Goal: Book appointment/travel/reservation

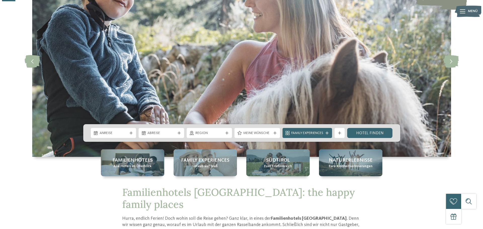
scroll to position [75, 0]
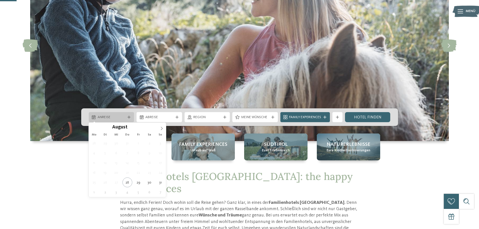
click at [120, 119] on span "Anreise" at bounding box center [112, 117] width 28 height 5
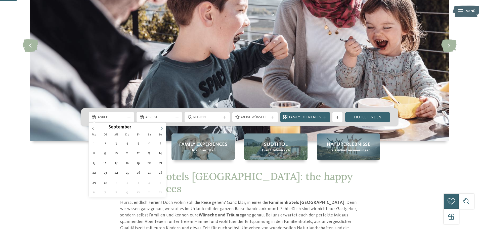
click at [162, 128] on icon at bounding box center [162, 128] width 2 height 3
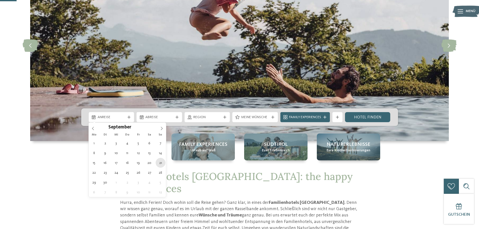
type div "21.09.2025"
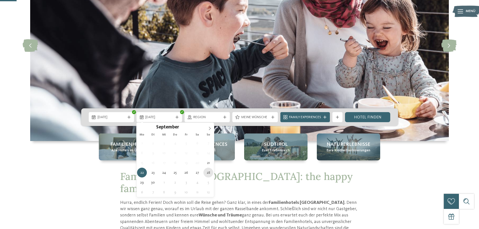
type div "28.09.2025"
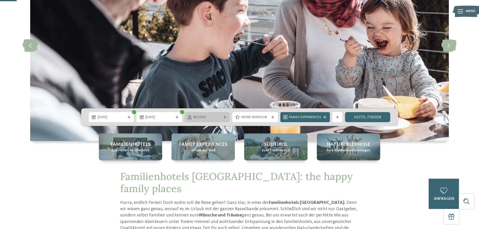
click at [217, 116] on span "Region" at bounding box center [207, 117] width 28 height 5
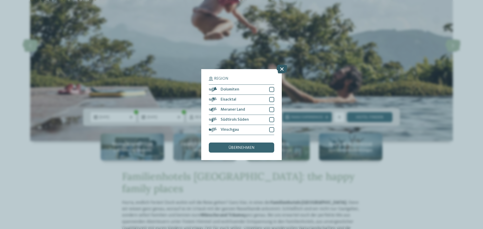
click at [282, 69] on icon at bounding box center [281, 68] width 11 height 9
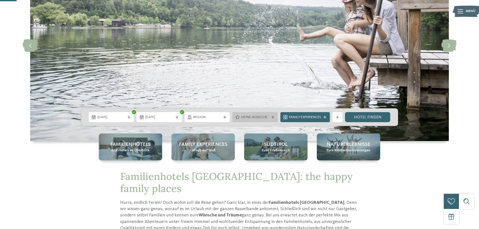
click at [264, 117] on span "Meine Wünsche" at bounding box center [255, 117] width 28 height 5
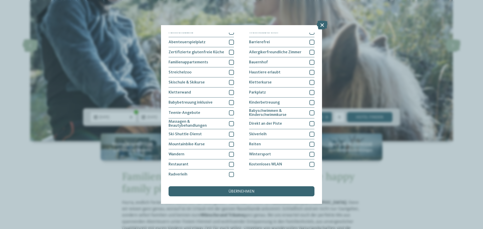
scroll to position [0, 0]
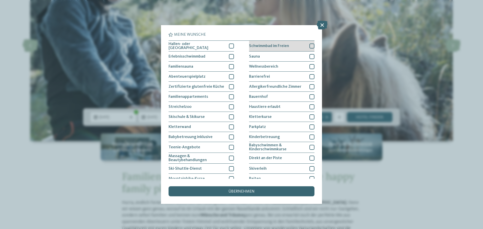
click at [309, 46] on div at bounding box center [311, 46] width 5 height 5
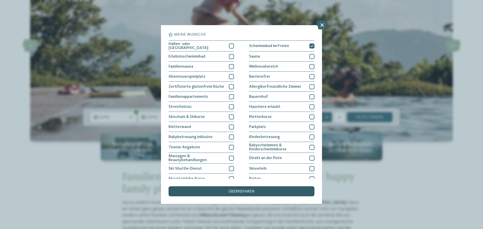
click at [252, 191] on span "übernehmen" at bounding box center [241, 192] width 26 height 4
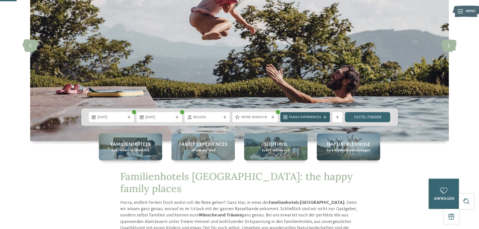
click at [313, 118] on span "Family Experiences" at bounding box center [305, 117] width 32 height 5
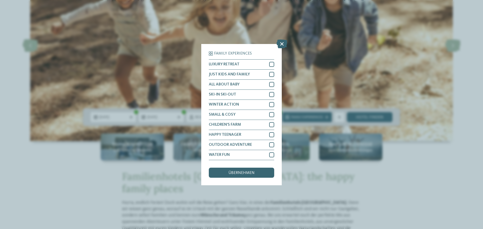
click at [303, 88] on div "Family Experiences LUXURY RETREAT JUST KIDS AND FAMILY" at bounding box center [241, 114] width 483 height 229
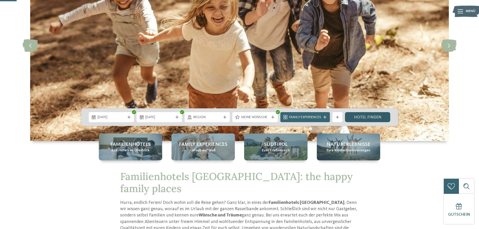
click at [372, 119] on link "Hotel finden" at bounding box center [368, 117] width 46 height 10
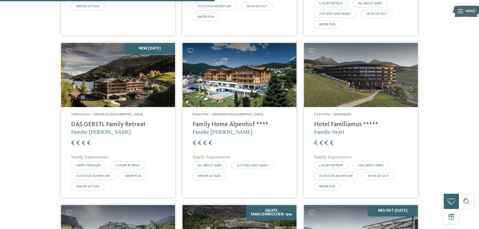
scroll to position [492, 0]
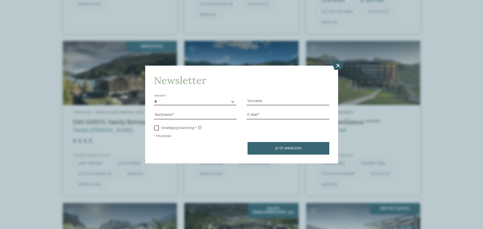
click at [336, 65] on icon at bounding box center [338, 65] width 11 height 9
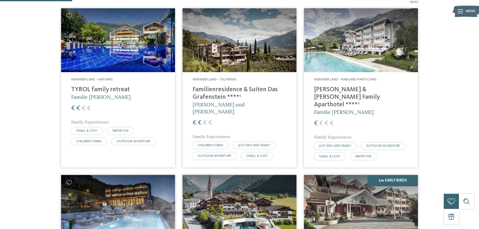
scroll to position [201, 0]
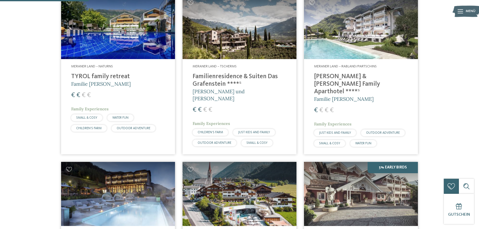
click at [103, 73] on h4 "TYROL family retreat" at bounding box center [118, 77] width 94 height 8
click at [333, 76] on h4 "Heidi & Edith Family Aparthotel ****ˢ" at bounding box center [361, 84] width 94 height 23
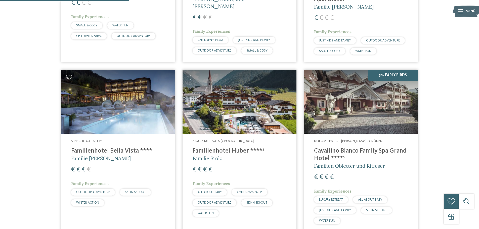
scroll to position [302, 0]
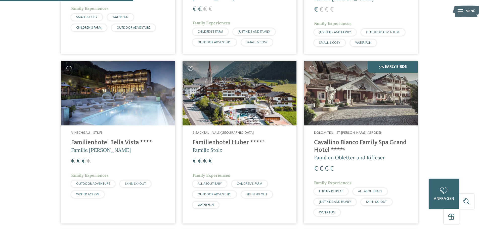
click at [102, 139] on h4 "Familienhotel Bella Vista ****" at bounding box center [118, 143] width 94 height 8
click at [222, 139] on h4 "Familienhotel Huber ****ˢ" at bounding box center [240, 143] width 94 height 8
click at [337, 154] on span "Familien Obletter und Riffeser" at bounding box center [349, 157] width 71 height 6
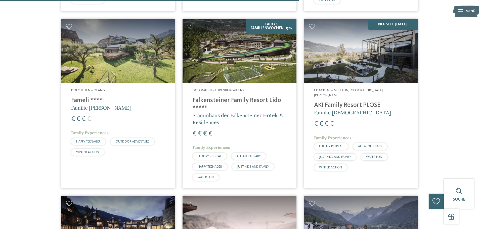
scroll to position [679, 0]
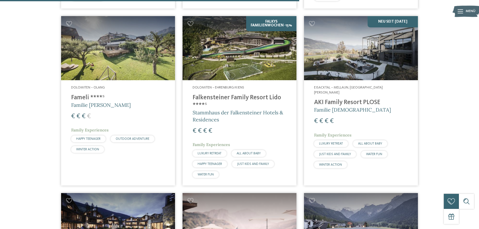
click at [85, 102] on span "Familie Gasser" at bounding box center [101, 105] width 60 height 6
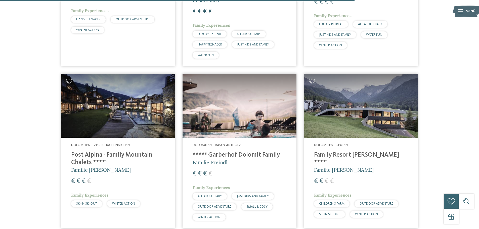
scroll to position [805, 0]
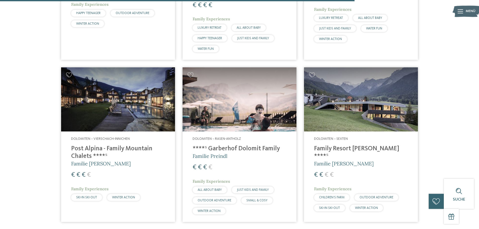
click at [227, 145] on h4 "****ˢ Garberhof Dolomit Family" at bounding box center [240, 149] width 94 height 8
click at [343, 161] on span "Familie Rainer" at bounding box center [344, 164] width 60 height 6
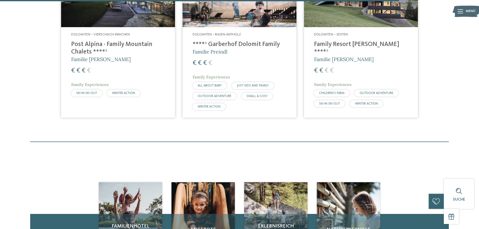
scroll to position [981, 0]
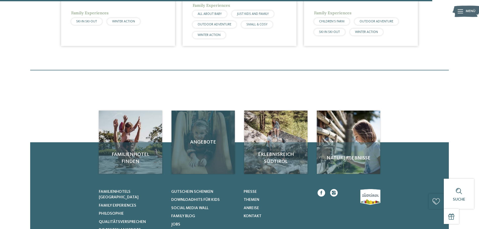
click at [203, 139] on span "Angebote" at bounding box center [203, 142] width 53 height 7
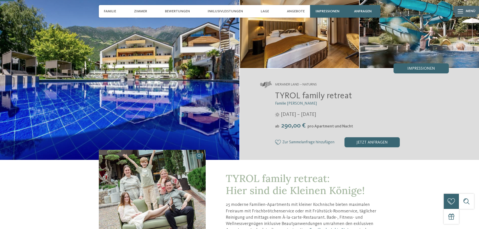
scroll to position [50, 0]
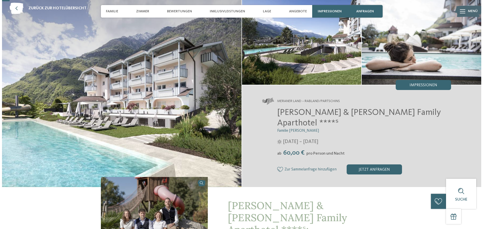
scroll to position [25, 0]
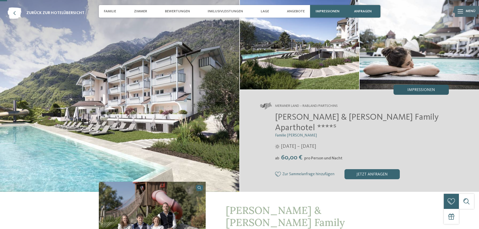
click at [422, 90] on span "Impressionen" at bounding box center [422, 90] width 28 height 4
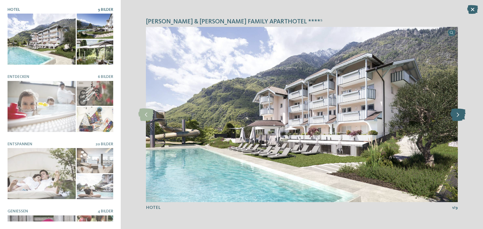
click at [456, 117] on icon at bounding box center [457, 114] width 15 height 13
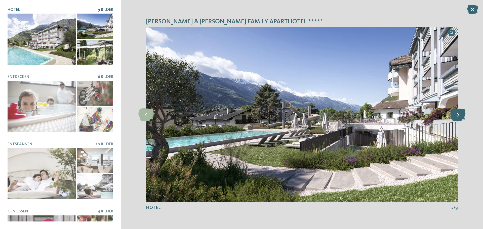
click at [456, 117] on icon at bounding box center [457, 114] width 15 height 13
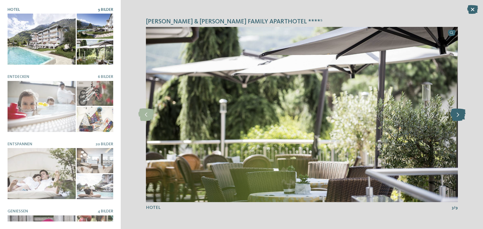
click at [456, 117] on icon at bounding box center [457, 114] width 15 height 13
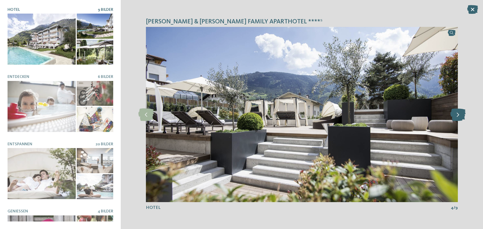
click at [456, 117] on icon at bounding box center [457, 114] width 15 height 13
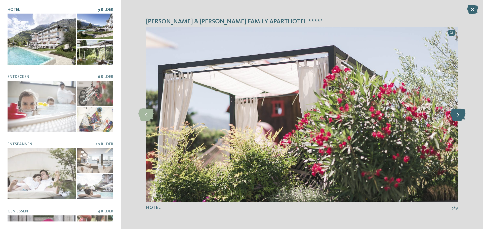
click at [456, 117] on icon at bounding box center [457, 114] width 15 height 13
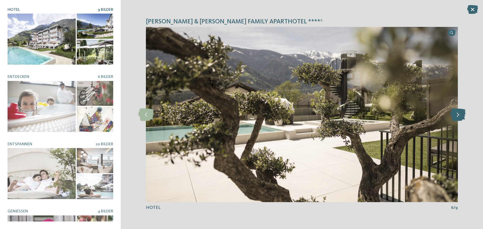
click at [456, 117] on icon at bounding box center [457, 114] width 15 height 13
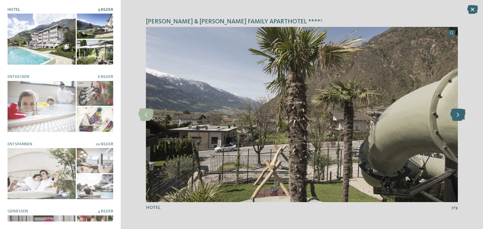
click at [456, 117] on icon at bounding box center [457, 114] width 15 height 13
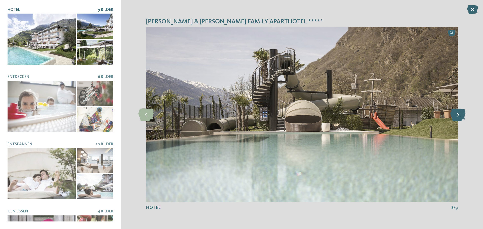
click at [456, 117] on icon at bounding box center [457, 114] width 15 height 13
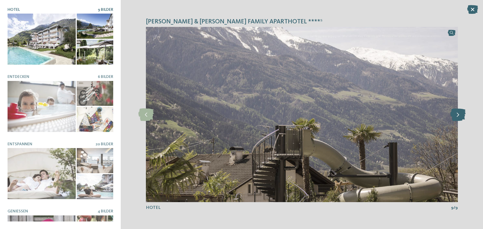
click at [456, 117] on icon at bounding box center [457, 114] width 15 height 13
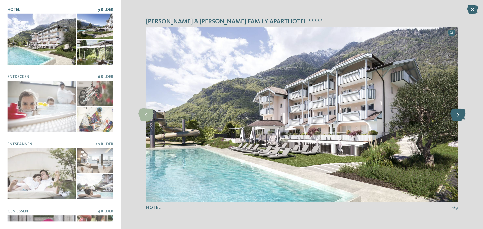
click at [456, 117] on icon at bounding box center [457, 114] width 15 height 13
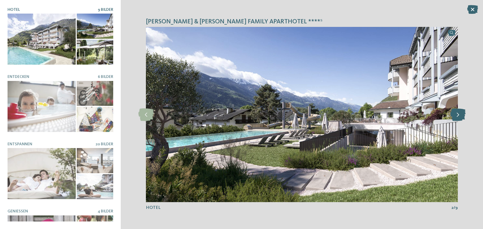
click at [456, 117] on icon at bounding box center [457, 114] width 15 height 13
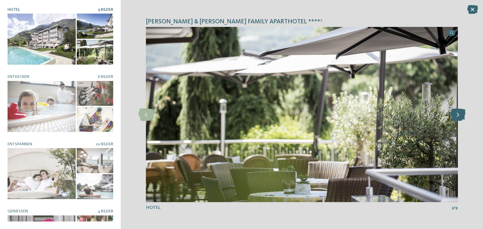
click at [456, 117] on icon at bounding box center [457, 114] width 15 height 13
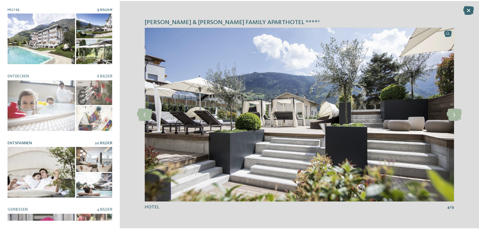
scroll to position [0, 0]
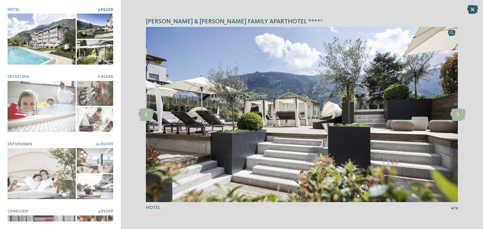
click at [471, 11] on icon at bounding box center [472, 9] width 11 height 9
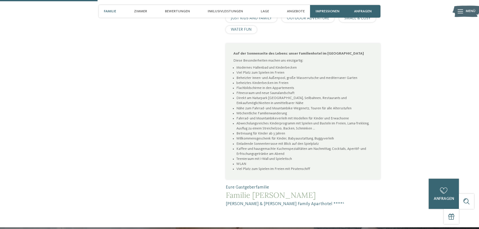
scroll to position [277, 0]
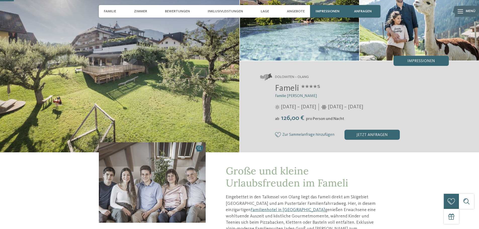
scroll to position [50, 0]
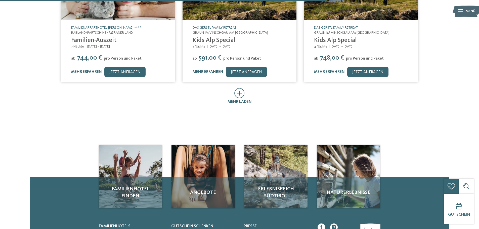
scroll to position [327, 0]
